Goal: Information Seeking & Learning: Learn about a topic

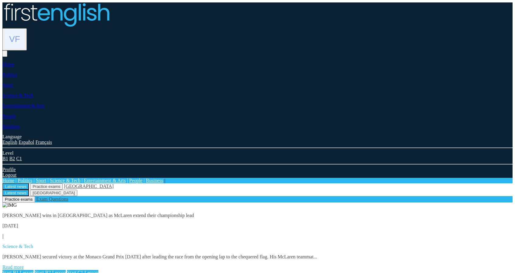
click at [24, 265] on link "Read more" at bounding box center [12, 267] width 21 height 5
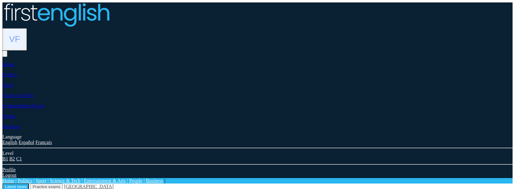
scroll to position [24, 0]
click at [63, 184] on button "Practice exams" at bounding box center [46, 187] width 33 height 6
click at [29, 184] on button "Latest news" at bounding box center [15, 187] width 26 height 6
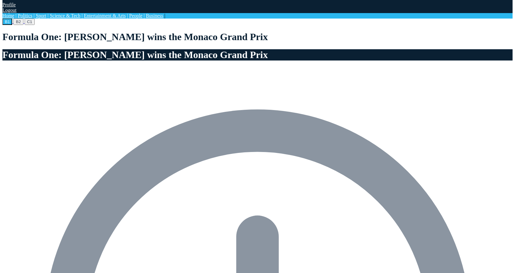
scroll to position [213, 0]
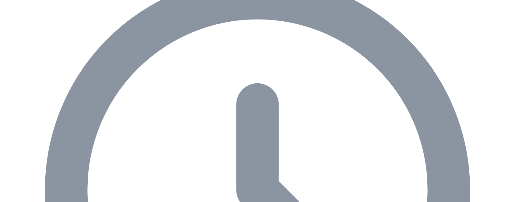
scroll to position [274, 0]
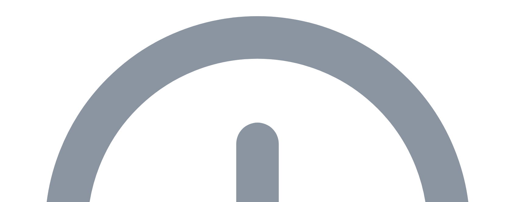
scroll to position [304, 0]
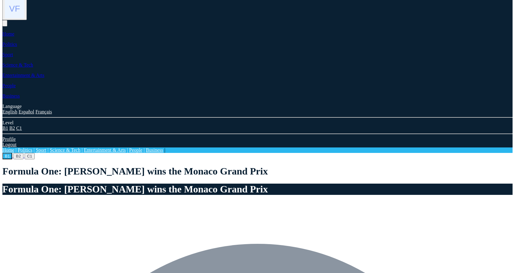
scroll to position [152, 0]
